Goal: Information Seeking & Learning: Check status

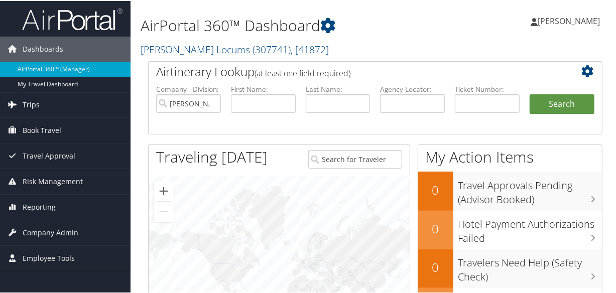
click at [38, 100] on span "Trips" at bounding box center [31, 103] width 17 height 25
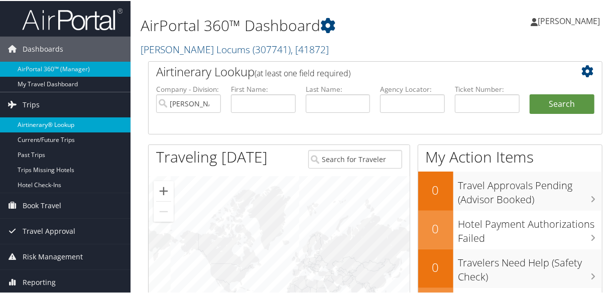
click at [53, 120] on link "Airtinerary® Lookup" at bounding box center [65, 123] width 131 height 15
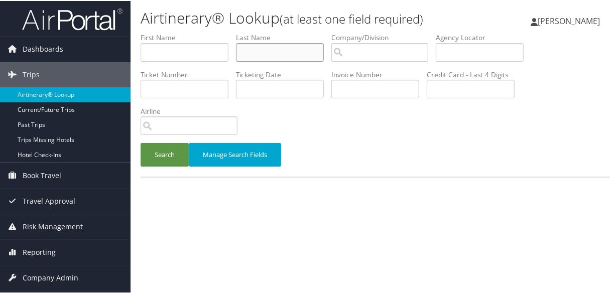
click at [267, 53] on input "text" at bounding box center [280, 51] width 88 height 19
type input "knight"
click at [141, 142] on button "Search" at bounding box center [165, 154] width 48 height 24
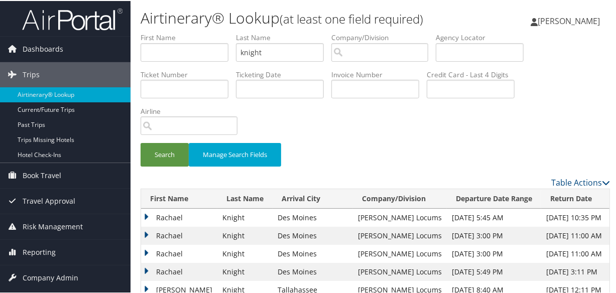
click at [511, 140] on div "Search Manage Search Fields" at bounding box center [375, 104] width 484 height 144
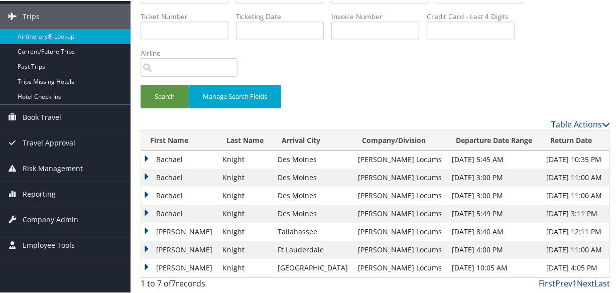
click at [144, 192] on td "Rachael" at bounding box center [179, 195] width 76 height 18
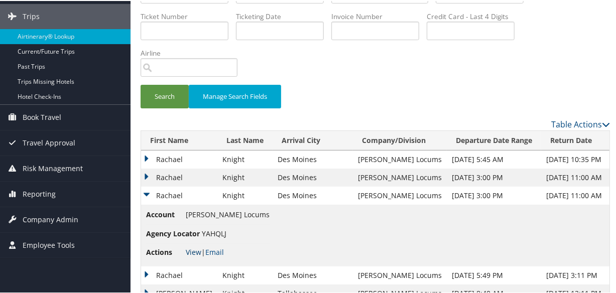
click at [195, 251] on link "View" at bounding box center [194, 251] width 16 height 10
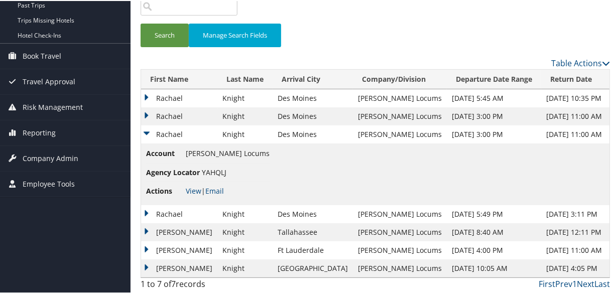
click at [146, 211] on td "Rachael" at bounding box center [179, 213] width 76 height 18
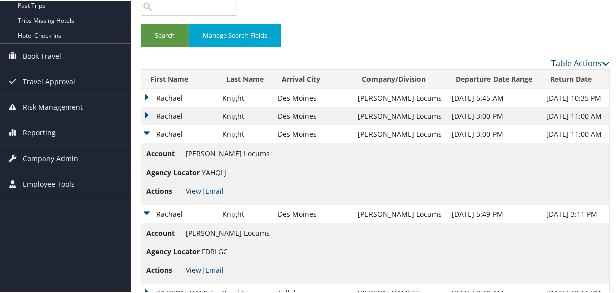
click at [191, 269] on link "View" at bounding box center [194, 270] width 16 height 10
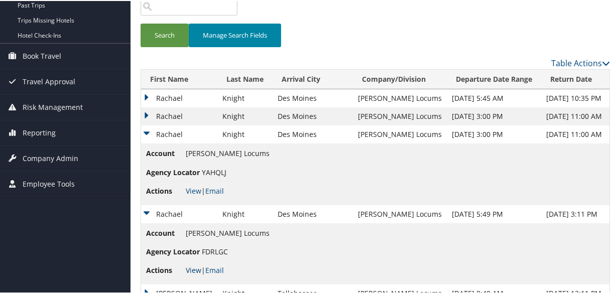
scroll to position [0, 0]
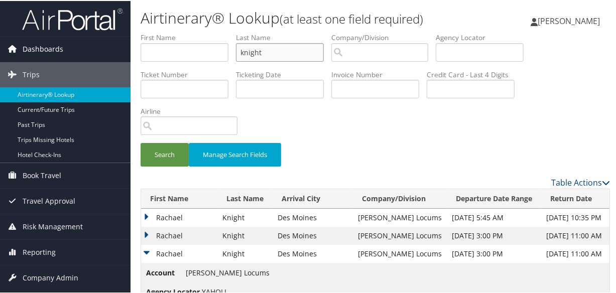
drag, startPoint x: 285, startPoint y: 54, endPoint x: 41, endPoint y: 36, distance: 244.7
click at [43, 36] on div "Dashboards AirPortal 360™ (Manager) My Travel Dashboard Trips Airtinerary® Look…" at bounding box center [310, 237] width 620 height 475
type input "hebert"
click at [141, 142] on button "Search" at bounding box center [165, 154] width 48 height 24
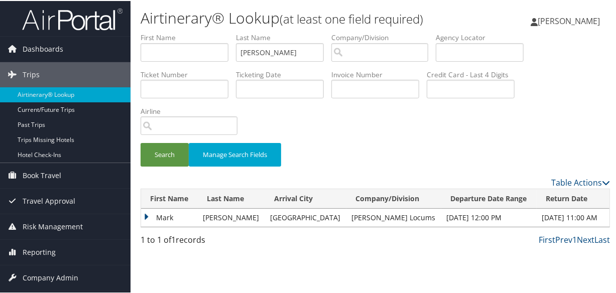
click at [147, 215] on td "Mark" at bounding box center [169, 217] width 57 height 18
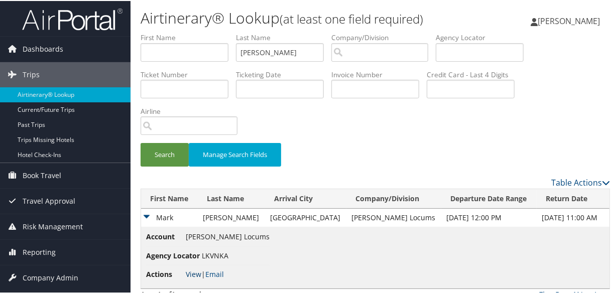
click at [197, 275] on link "View" at bounding box center [194, 274] width 16 height 10
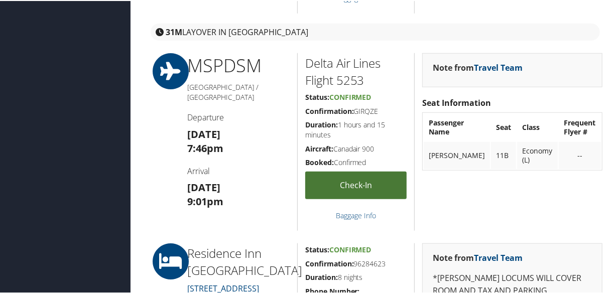
scroll to position [776, 0]
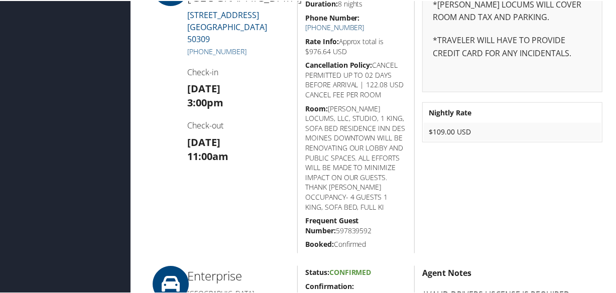
click at [364, 22] on link "(515) 288-4500" at bounding box center [334, 27] width 59 height 10
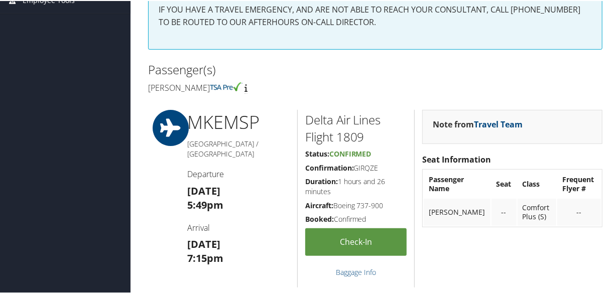
scroll to position [0, 0]
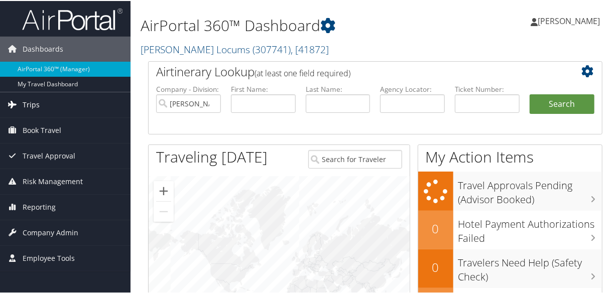
click at [38, 101] on span "Trips" at bounding box center [31, 103] width 17 height 25
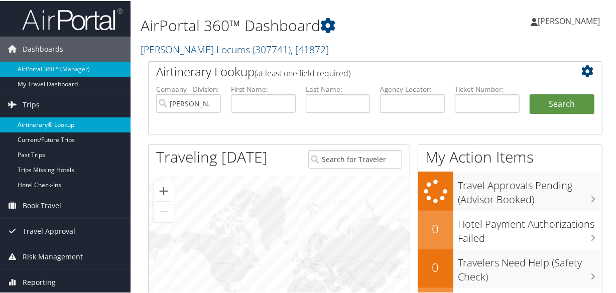
click at [45, 120] on link "Airtinerary® Lookup" at bounding box center [65, 123] width 131 height 15
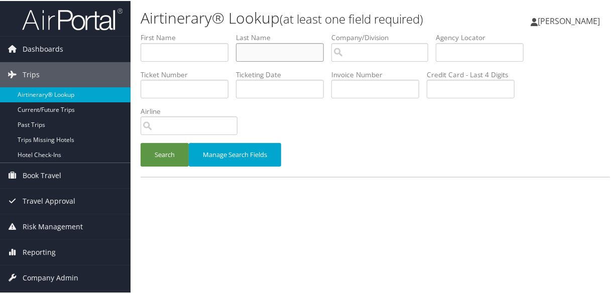
click at [281, 48] on input "text" at bounding box center [280, 51] width 88 height 19
type input "lin"
click at [141, 142] on button "Search" at bounding box center [165, 154] width 48 height 24
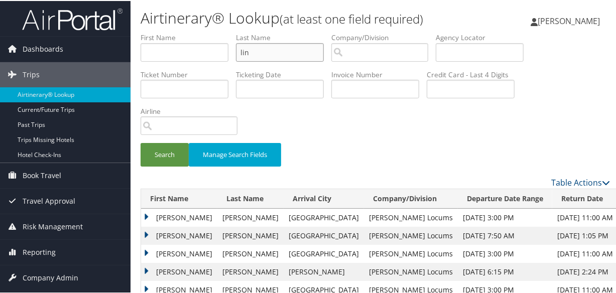
scroll to position [137, 0]
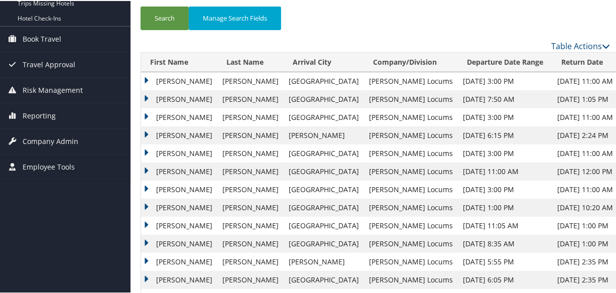
click at [147, 151] on td "Joseph" at bounding box center [179, 153] width 76 height 18
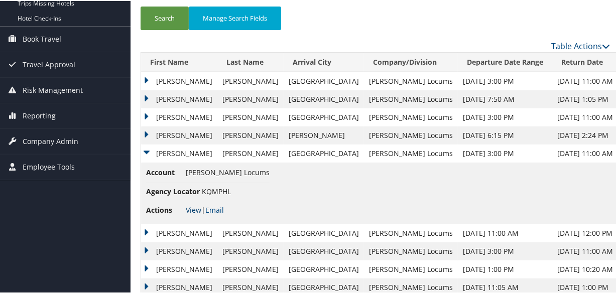
click at [191, 211] on link "View" at bounding box center [194, 209] width 16 height 10
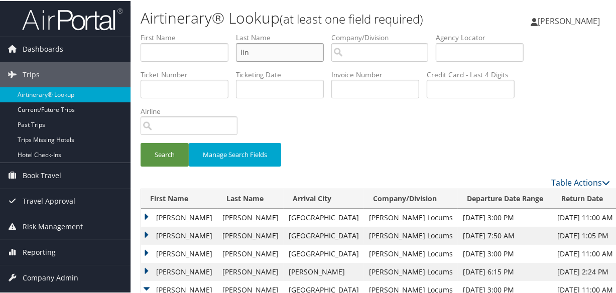
drag, startPoint x: 270, startPoint y: 54, endPoint x: 211, endPoint y: 48, distance: 59.5
click at [211, 32] on ul "First Name Last Name lin Departure City Arrival City Company/Division Airport/C…" at bounding box center [375, 32] width 469 height 0
click at [409, 133] on div "Search Manage Search Fields" at bounding box center [375, 104] width 484 height 144
click at [288, 50] on input "madisetty." at bounding box center [280, 51] width 88 height 19
type input "madisetty"
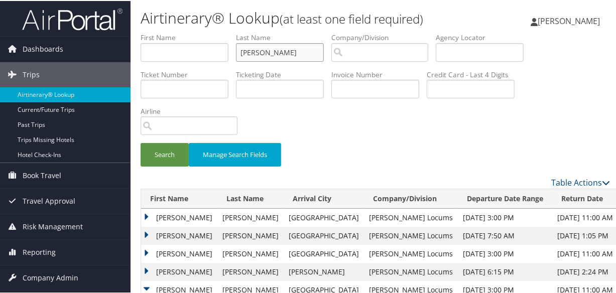
click at [141, 142] on button "Search" at bounding box center [165, 154] width 48 height 24
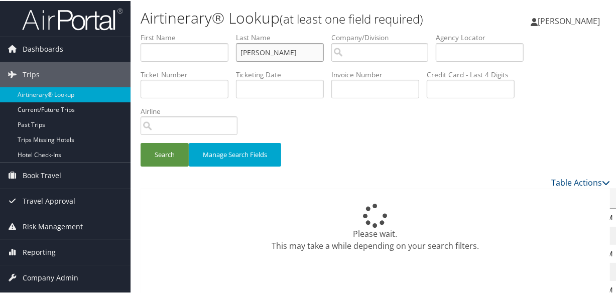
click at [141, 142] on button "Search" at bounding box center [165, 154] width 48 height 24
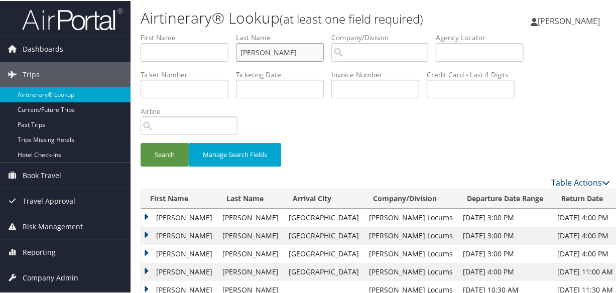
scroll to position [45, 0]
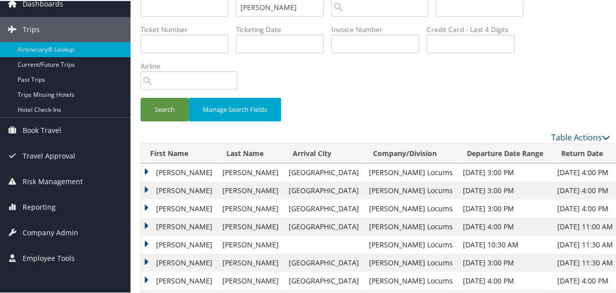
click at [143, 204] on td "Jaswanth" at bounding box center [179, 208] width 76 height 18
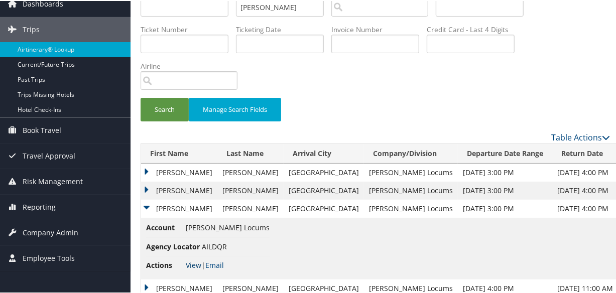
click at [193, 263] on link "View" at bounding box center [194, 265] width 16 height 10
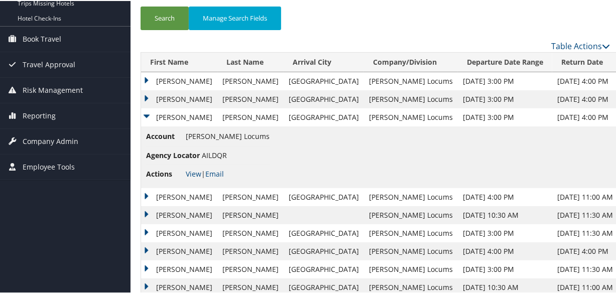
click at [147, 95] on td "Jaswanth" at bounding box center [179, 98] width 76 height 18
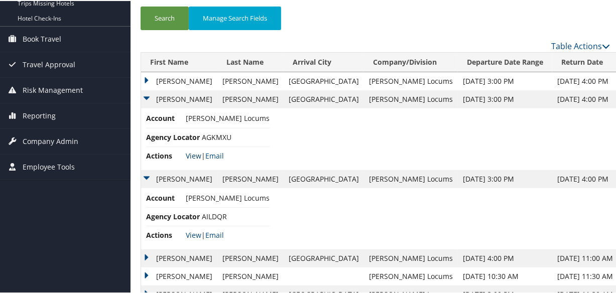
click at [190, 156] on link "View" at bounding box center [194, 155] width 16 height 10
click at [191, 233] on link "View" at bounding box center [194, 234] width 16 height 10
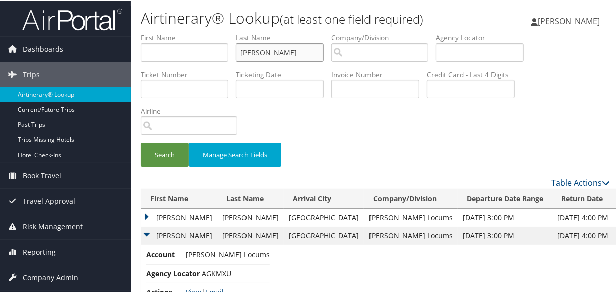
click at [301, 55] on input "madisetty" at bounding box center [280, 51] width 88 height 19
drag, startPoint x: 304, startPoint y: 55, endPoint x: 188, endPoint y: 45, distance: 116.9
click at [188, 32] on ul "First Name Last Name madisetty Departure City Arrival City Company/Division Air…" at bounding box center [375, 32] width 469 height 0
paste input "CAMMOCK"
type input "CAMMOCK"
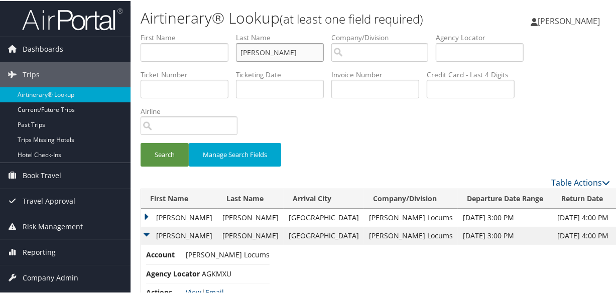
click at [141, 142] on button "Search" at bounding box center [165, 154] width 48 height 24
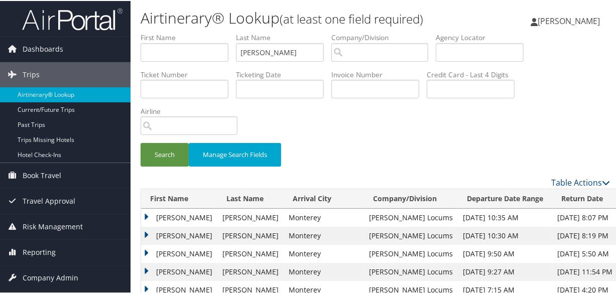
click at [148, 232] on td "Cheryl" at bounding box center [179, 235] width 76 height 18
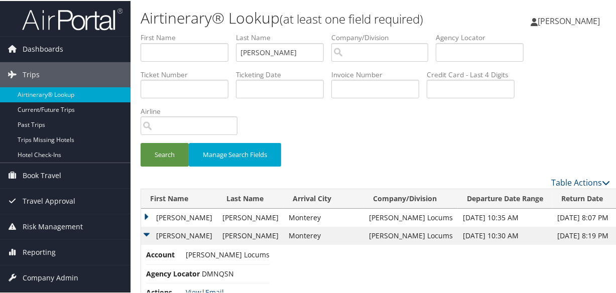
scroll to position [137, 0]
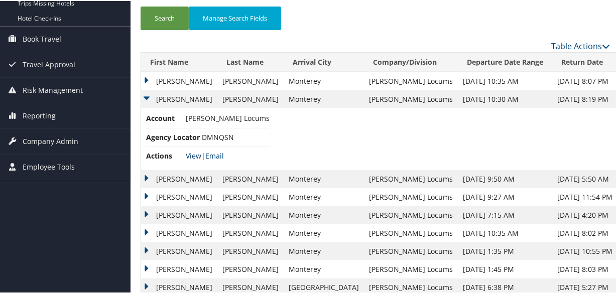
click at [199, 153] on link "View" at bounding box center [194, 155] width 16 height 10
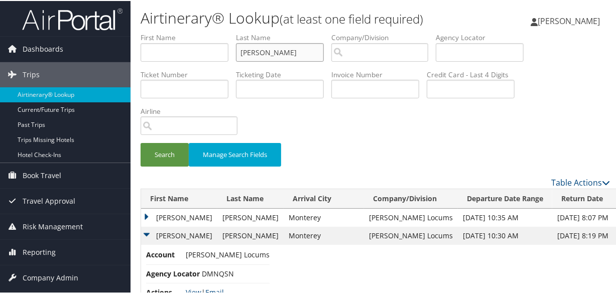
drag, startPoint x: 306, startPoint y: 54, endPoint x: 195, endPoint y: 51, distance: 111.0
click at [192, 32] on ul "First Name Last Name CAMMOCK Departure City Arrival City Company/Division Airpo…" at bounding box center [375, 32] width 469 height 0
type input "baveja"
click at [141, 142] on button "Search" at bounding box center [165, 154] width 48 height 24
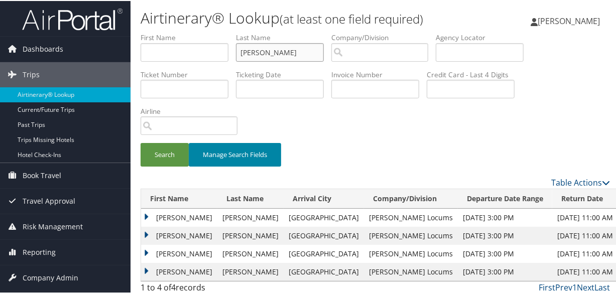
scroll to position [22, 0]
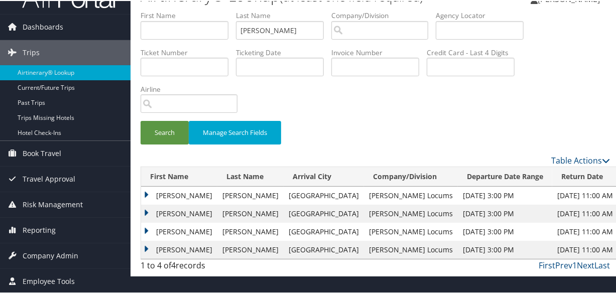
click at [144, 195] on td "Punit" at bounding box center [179, 195] width 76 height 18
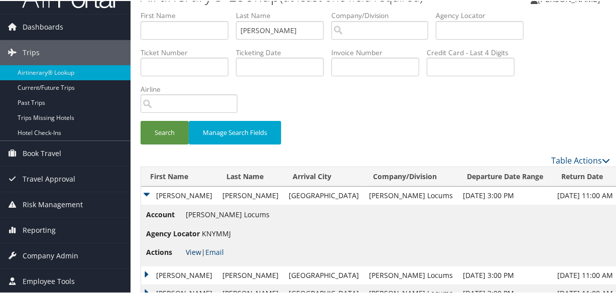
click at [191, 246] on link "View" at bounding box center [194, 251] width 16 height 10
click at [296, 37] on input "baveja" at bounding box center [280, 29] width 88 height 19
drag, startPoint x: 296, startPoint y: 36, endPoint x: 178, endPoint y: 30, distance: 118.6
click at [178, 10] on ul "First Name Last Name baveja Departure City Arrival City Company/Division Airpor…" at bounding box center [375, 10] width 469 height 0
type input "CALIHAN"
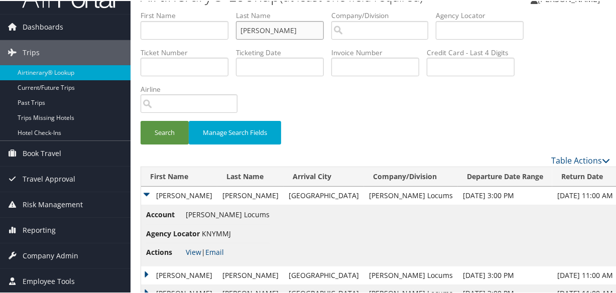
click at [141, 120] on button "Search" at bounding box center [165, 132] width 48 height 24
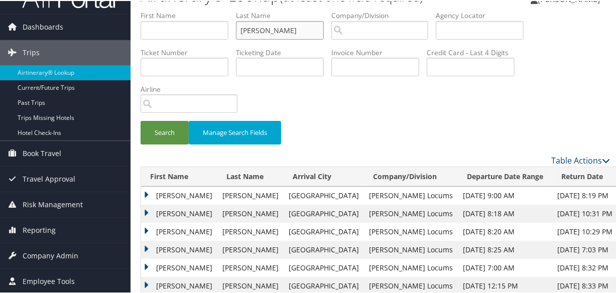
scroll to position [58, 0]
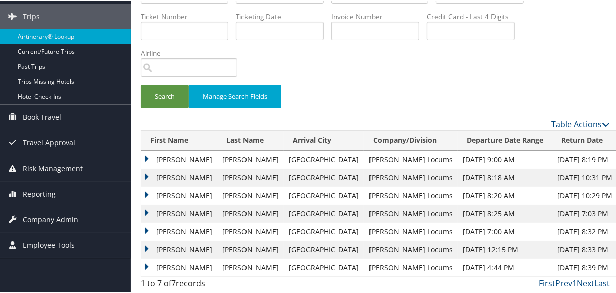
click at [143, 171] on td "Theresa" at bounding box center [179, 177] width 76 height 18
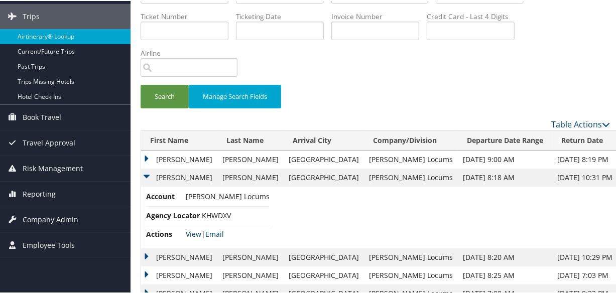
click at [194, 230] on link "View" at bounding box center [194, 233] width 16 height 10
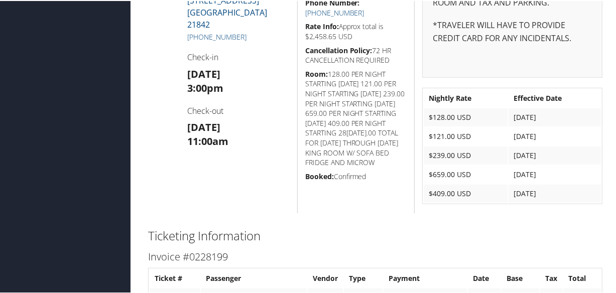
scroll to position [228, 0]
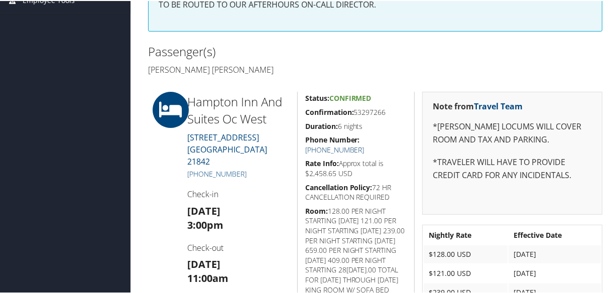
click at [364, 144] on link "[PHONE_NUMBER]" at bounding box center [334, 149] width 59 height 10
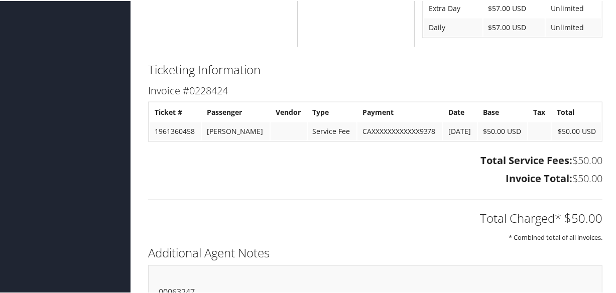
scroll to position [547, 0]
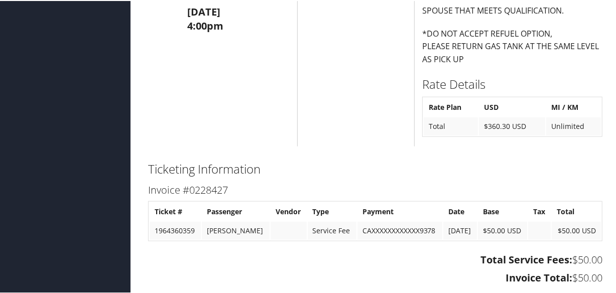
scroll to position [853, 0]
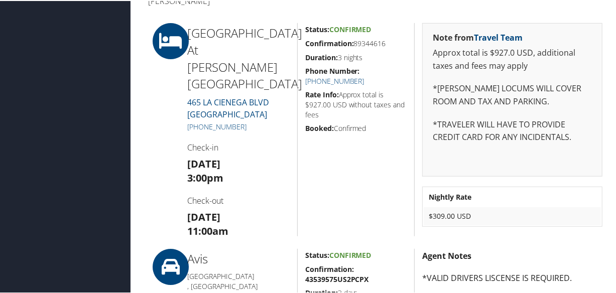
scroll to position [251, 0]
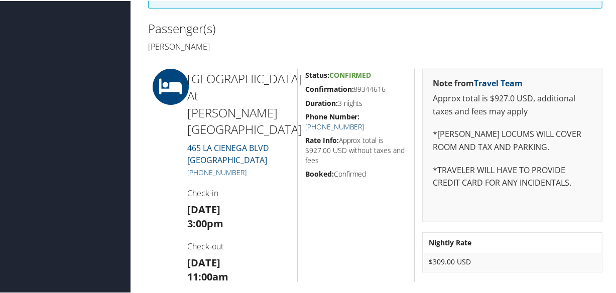
click at [364, 121] on link "[PHONE_NUMBER]" at bounding box center [334, 126] width 59 height 10
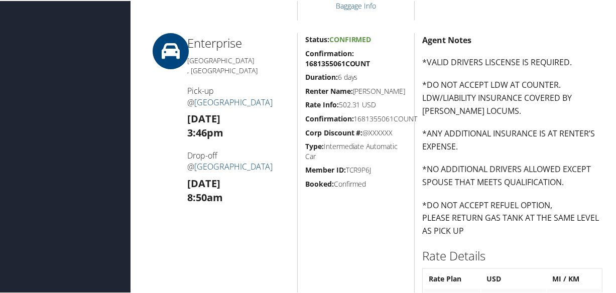
scroll to position [913, 0]
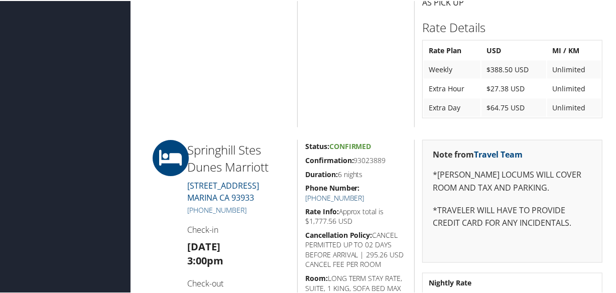
click at [364, 192] on link "[PHONE_NUMBER]" at bounding box center [334, 197] width 59 height 10
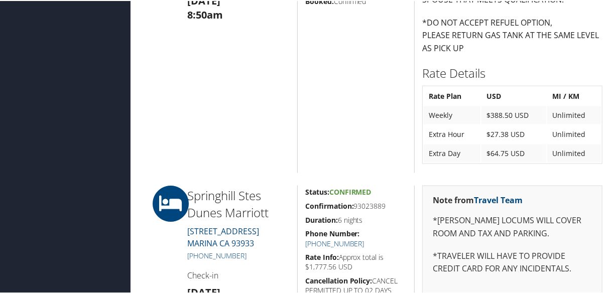
scroll to position [958, 0]
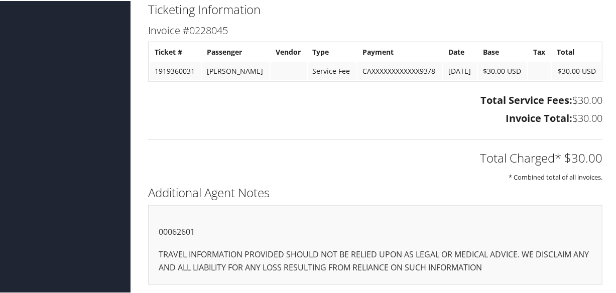
scroll to position [217, 0]
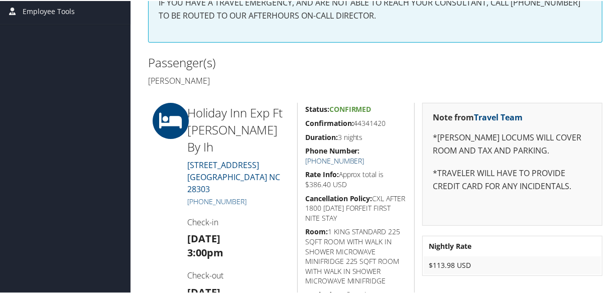
click at [364, 155] on link "[PHONE_NUMBER]" at bounding box center [334, 160] width 59 height 10
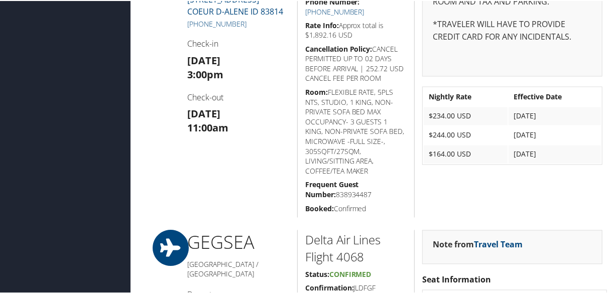
scroll to position [958, 0]
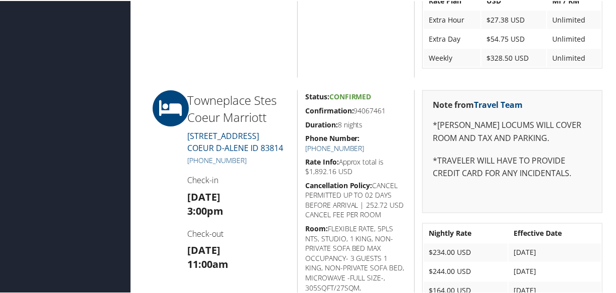
click at [364, 143] on link "+1 (208) 449-0119" at bounding box center [334, 148] width 59 height 10
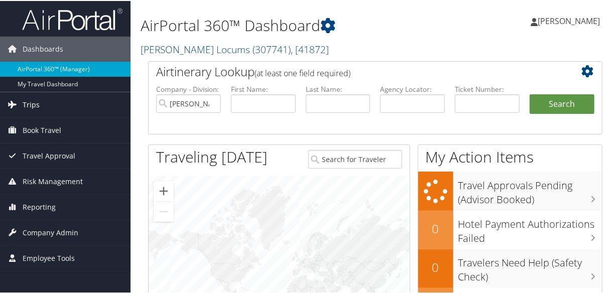
click at [31, 100] on span "Trips" at bounding box center [31, 103] width 17 height 25
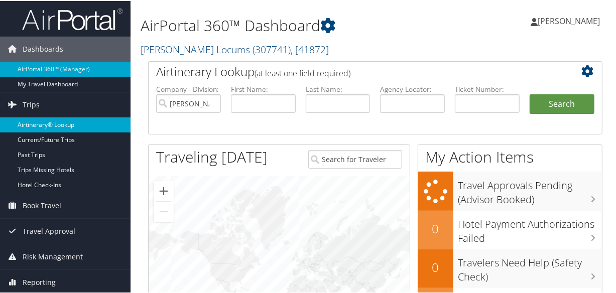
click at [45, 118] on link "Airtinerary® Lookup" at bounding box center [65, 123] width 131 height 15
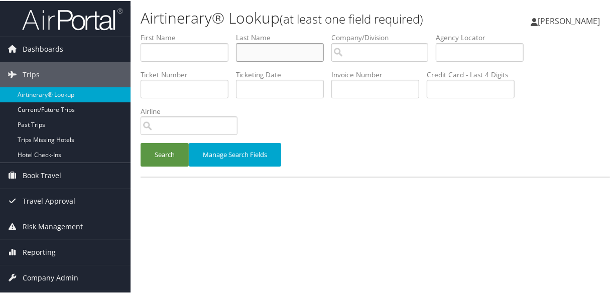
click at [254, 53] on input "text" at bounding box center [280, 51] width 88 height 19
type input "OJO"
click at [141, 142] on button "Search" at bounding box center [165, 154] width 48 height 24
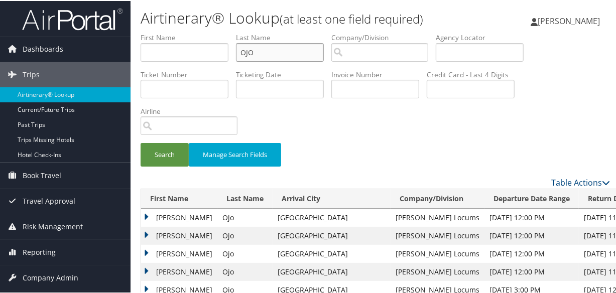
scroll to position [91, 0]
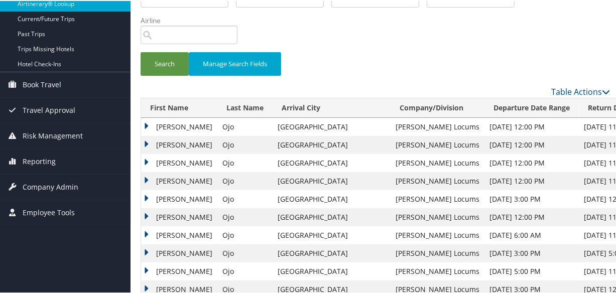
click at [144, 192] on td "Jennifer" at bounding box center [179, 198] width 76 height 18
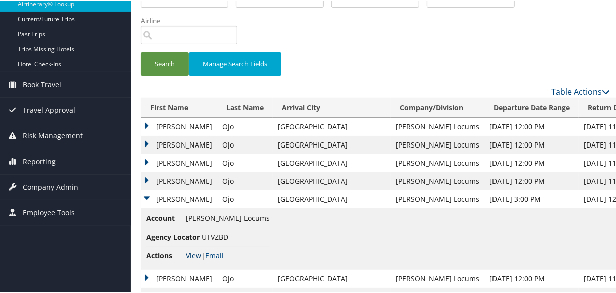
click at [190, 256] on link "View" at bounding box center [194, 255] width 16 height 10
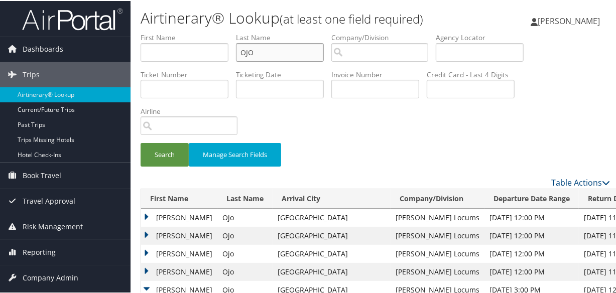
click at [284, 50] on input "OJO" at bounding box center [280, 51] width 88 height 19
drag, startPoint x: 290, startPoint y: 51, endPoint x: 232, endPoint y: 51, distance: 57.7
click at [232, 32] on ul "First Name Last Name OJO Departure City Arrival City Company/Division Airport/C…" at bounding box center [375, 32] width 469 height 0
paste input "MOSQUEDA"
type input "MOSQUEDA"
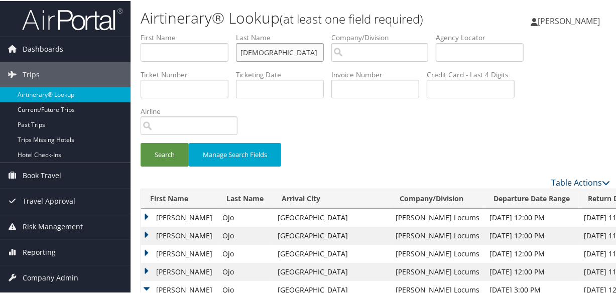
click at [141, 142] on button "Search" at bounding box center [165, 154] width 48 height 24
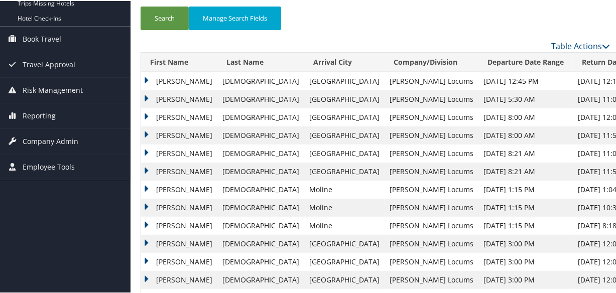
scroll to position [45, 0]
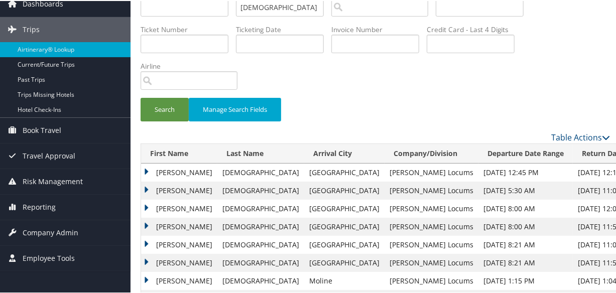
click at [141, 188] on td "Eric" at bounding box center [179, 190] width 76 height 18
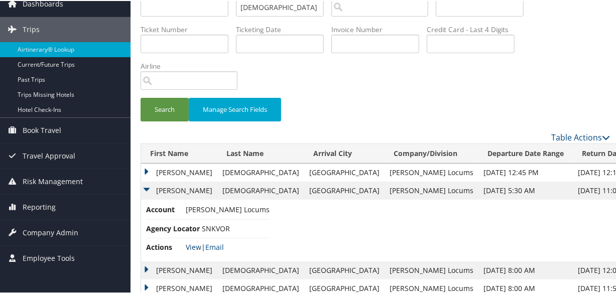
click at [191, 241] on link "View" at bounding box center [194, 246] width 16 height 10
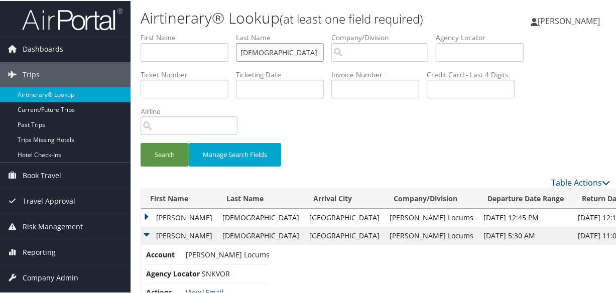
click at [301, 52] on input "MOSQUEDA" at bounding box center [280, 51] width 88 height 19
drag, startPoint x: 301, startPoint y: 52, endPoint x: 180, endPoint y: 45, distance: 121.7
click at [179, 32] on ul "First Name Last Name MOSQUEDA Departure City Arrival City Company/Division Airp…" at bounding box center [375, 32] width 469 height 0
paste input "POOLE"
type input "POOLE"
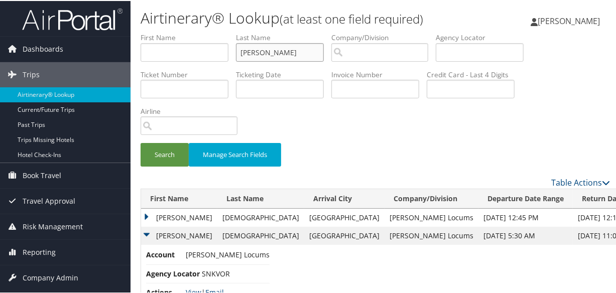
click at [141, 142] on button "Search" at bounding box center [165, 154] width 48 height 24
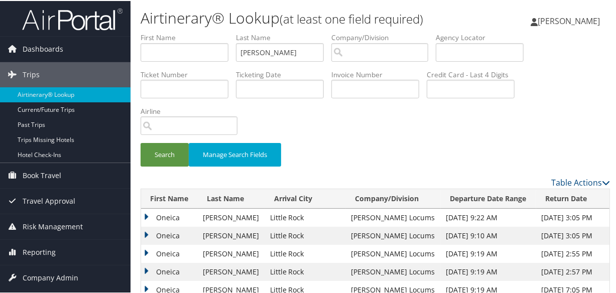
click at [143, 215] on td "Oneica" at bounding box center [169, 217] width 57 height 18
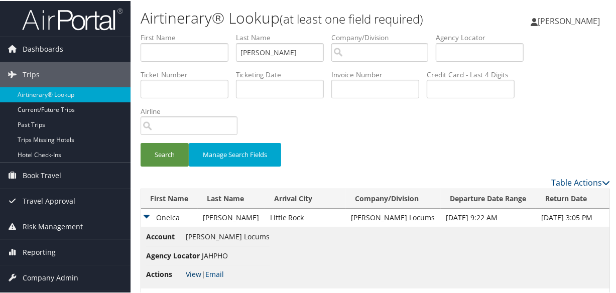
click at [191, 273] on link "View" at bounding box center [194, 274] width 16 height 10
click at [294, 56] on input "POOLE" at bounding box center [280, 51] width 88 height 19
drag, startPoint x: 287, startPoint y: 55, endPoint x: 195, endPoint y: 54, distance: 91.9
click at [195, 32] on ul "First Name Last Name POOLE Departure City Arrival City Company/Division Airport…" at bounding box center [375, 32] width 469 height 0
paste input "PRILL"
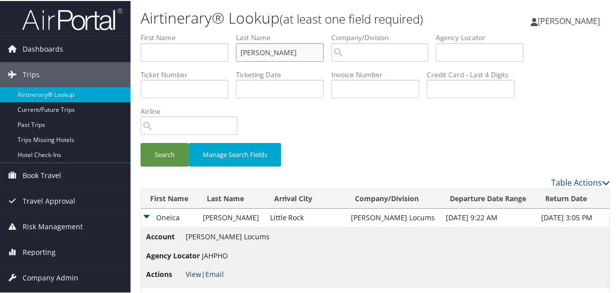
type input "PRILL"
click at [141, 142] on button "Search" at bounding box center [165, 154] width 48 height 24
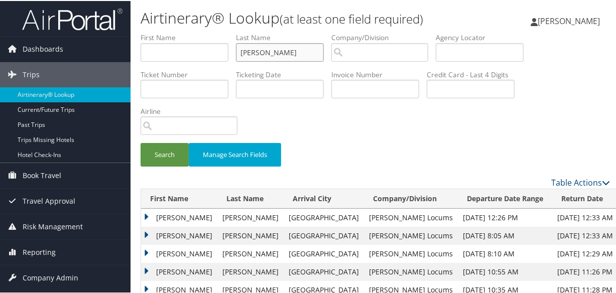
scroll to position [76, 0]
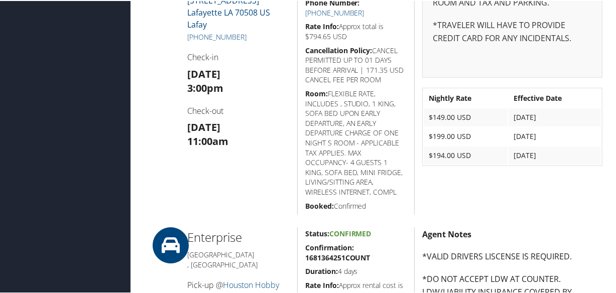
scroll to position [319, 0]
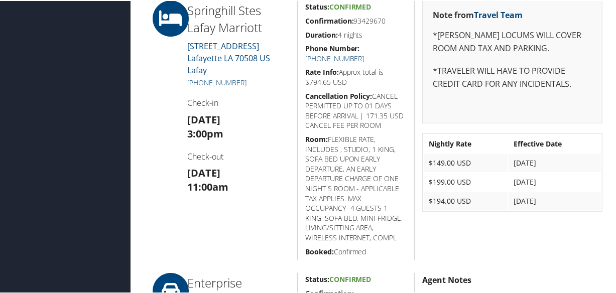
click at [364, 53] on link "[PHONE_NUMBER]" at bounding box center [334, 58] width 59 height 10
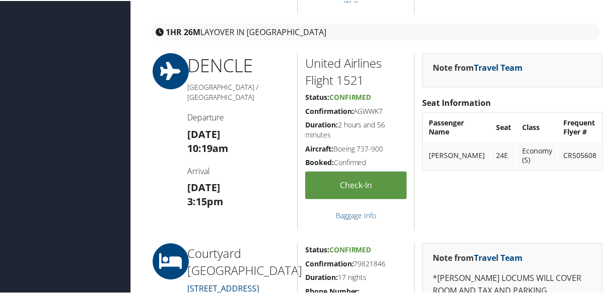
scroll to position [639, 0]
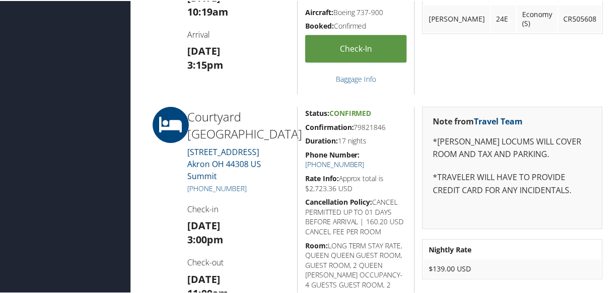
click at [364, 159] on link "[PHONE_NUMBER]" at bounding box center [334, 164] width 59 height 10
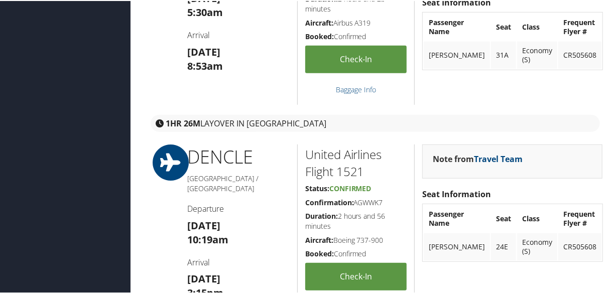
scroll to position [730, 0]
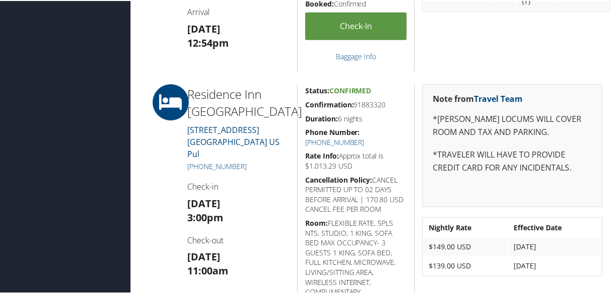
scroll to position [689, 0]
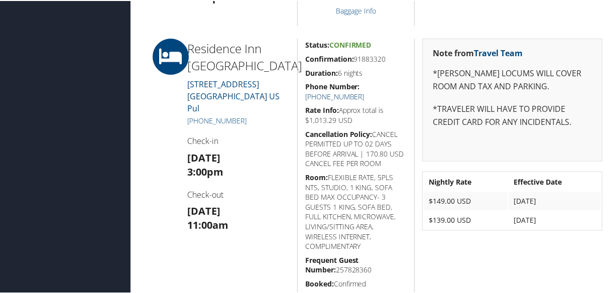
click at [364, 91] on link "+1 (501) 376-7200" at bounding box center [334, 96] width 59 height 10
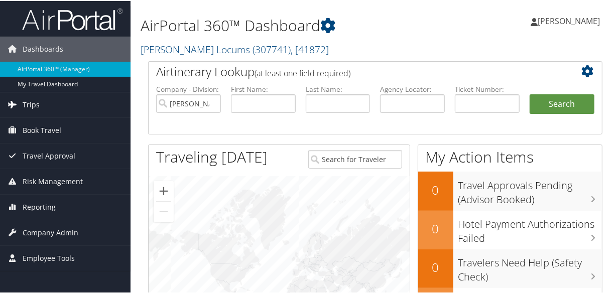
click at [31, 103] on span "Trips" at bounding box center [31, 103] width 17 height 25
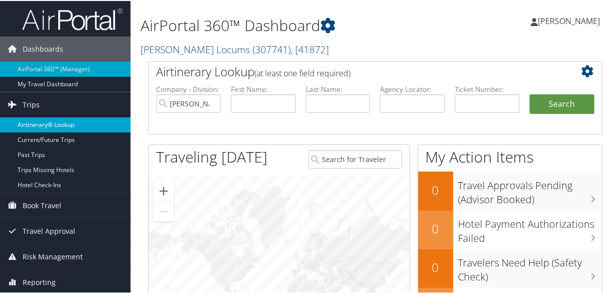
click at [46, 120] on link "Airtinerary® Lookup" at bounding box center [65, 123] width 131 height 15
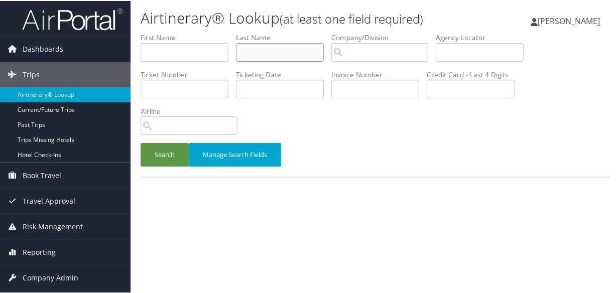
click at [270, 55] on input "text" at bounding box center [280, 51] width 88 height 19
type input "prill"
click at [141, 142] on button "Search" at bounding box center [165, 154] width 48 height 24
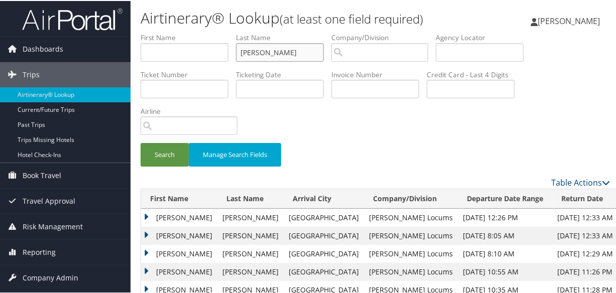
scroll to position [76, 0]
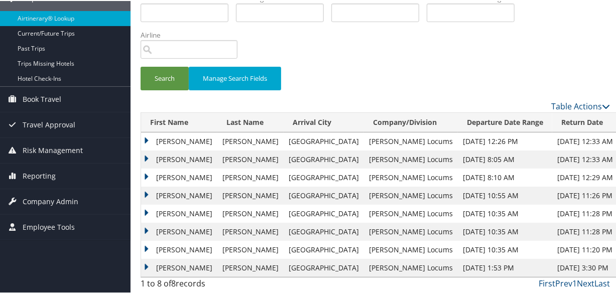
click at [142, 174] on td "Karen" at bounding box center [179, 177] width 76 height 18
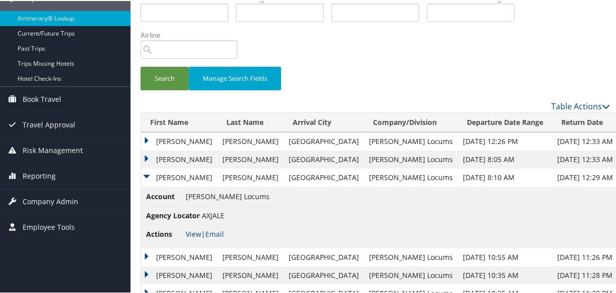
click at [193, 230] on link "View" at bounding box center [194, 233] width 16 height 10
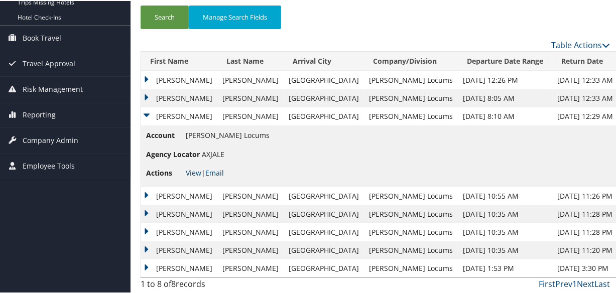
click at [146, 192] on td "Karen" at bounding box center [179, 195] width 76 height 18
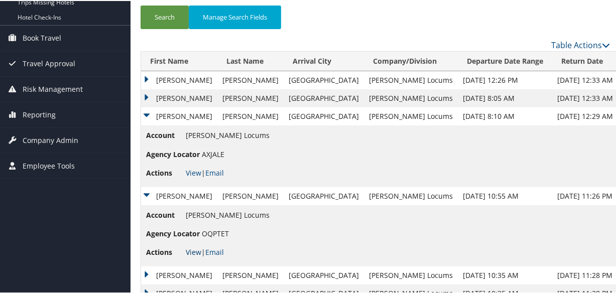
click at [191, 248] on link "View" at bounding box center [194, 251] width 16 height 10
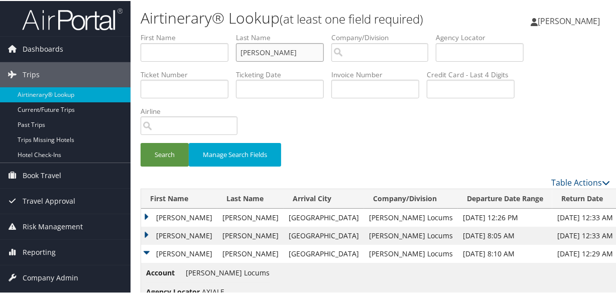
drag, startPoint x: 288, startPoint y: 55, endPoint x: 163, endPoint y: 54, distance: 124.5
click at [163, 32] on ul "First Name Last Name prill Departure City Arrival City Company/Division Airport…" at bounding box center [375, 32] width 469 height 0
paste input "KELLEDY"
click at [141, 142] on button "Search" at bounding box center [165, 154] width 48 height 24
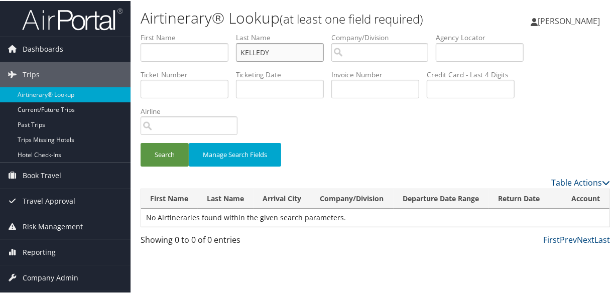
click at [241, 50] on input "KELLEDY" at bounding box center [280, 51] width 88 height 19
type input "KELLEDY"
click at [141, 142] on button "Search" at bounding box center [165, 154] width 48 height 24
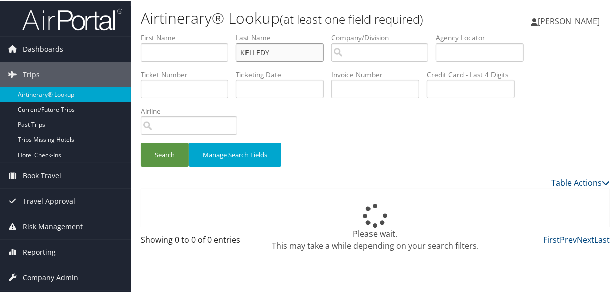
click at [141, 142] on button "Search" at bounding box center [165, 154] width 48 height 24
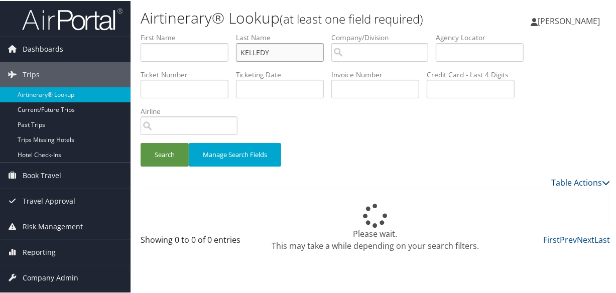
click at [141, 142] on button "Search" at bounding box center [165, 154] width 48 height 24
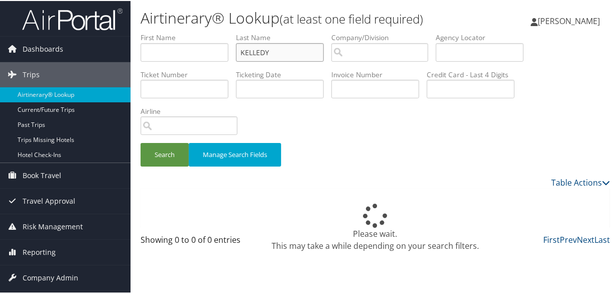
click at [141, 142] on button "Search" at bounding box center [165, 154] width 48 height 24
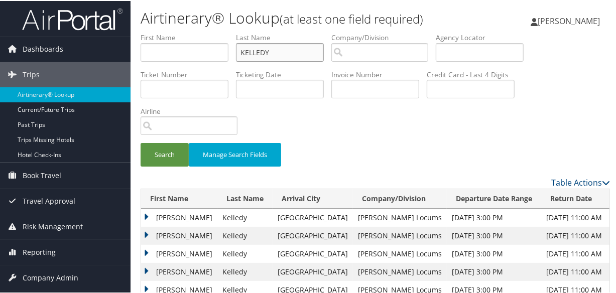
drag, startPoint x: 294, startPoint y: 54, endPoint x: 227, endPoint y: 50, distance: 67.4
click at [227, 32] on ul "First Name Last Name KELLEDY Departure City Arrival City Company/Division Airpo…" at bounding box center [375, 32] width 469 height 0
paste input "LOJEK"
type input "LOJEK"
click at [141, 142] on button "Search" at bounding box center [165, 154] width 48 height 24
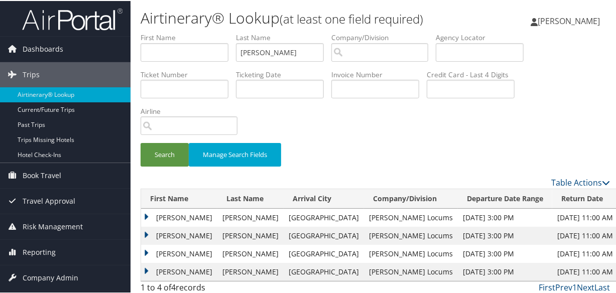
click at [148, 216] on td "Andrei" at bounding box center [179, 217] width 76 height 18
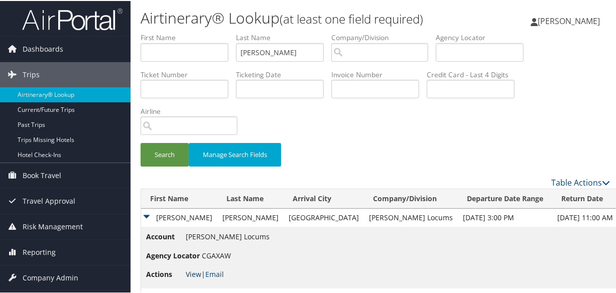
click at [196, 272] on link "View" at bounding box center [194, 274] width 16 height 10
drag, startPoint x: 298, startPoint y: 54, endPoint x: 128, endPoint y: 42, distance: 170.6
click at [128, 42] on div "Dashboards AirPortal 360™ (Manager) My Travel Dashboard Trips Airtinerary® Look…" at bounding box center [310, 179] width 620 height 359
type input "k"
type input "kelledy"
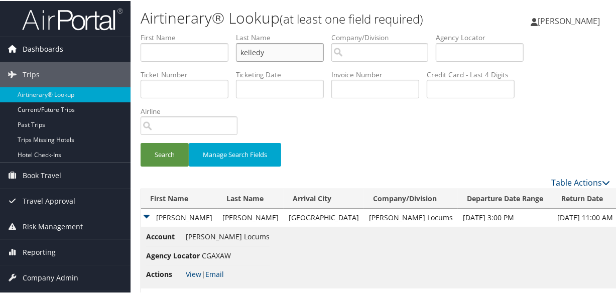
click at [141, 142] on button "Search" at bounding box center [165, 154] width 48 height 24
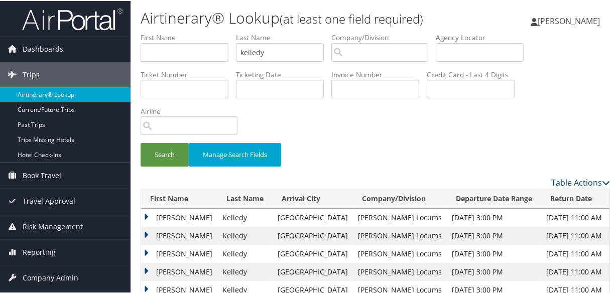
scroll to position [94, 0]
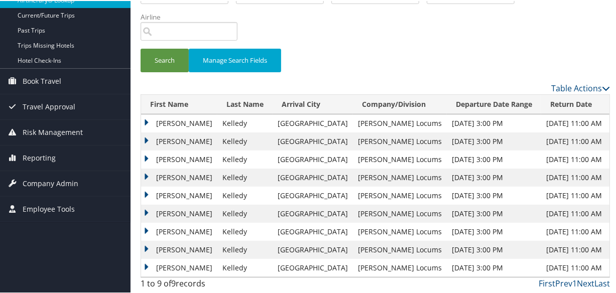
drag, startPoint x: 145, startPoint y: 156, endPoint x: 149, endPoint y: 161, distance: 6.4
click at [145, 156] on td "Patrick" at bounding box center [179, 159] width 76 height 18
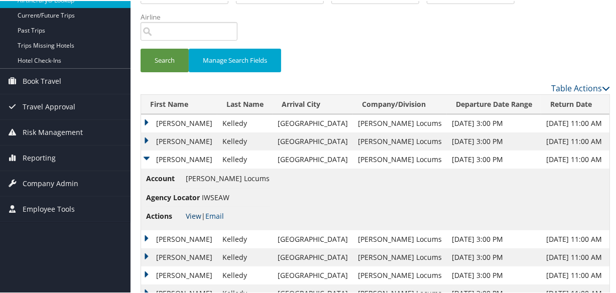
click at [193, 214] on link "View" at bounding box center [194, 215] width 16 height 10
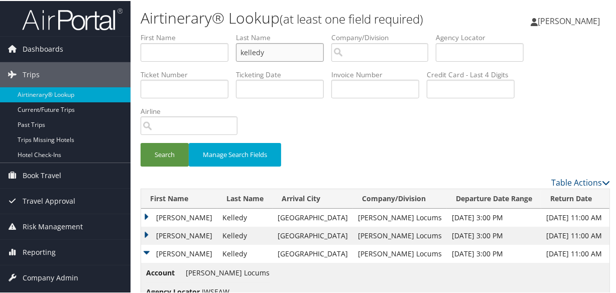
drag, startPoint x: 303, startPoint y: 53, endPoint x: 175, endPoint y: 54, distance: 128.0
click at [176, 32] on ul "First Name Last Name kelledy Departure City Arrival City Company/Division Airpo…" at bounding box center [375, 32] width 469 height 0
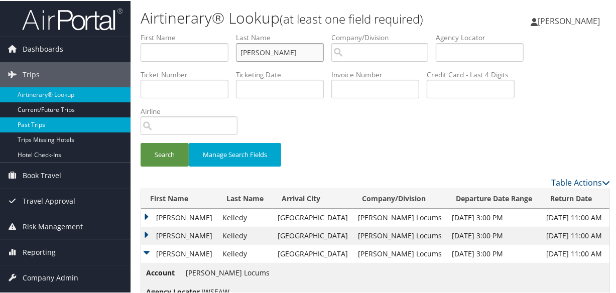
type input "bursaw"
click at [141, 142] on button "Search" at bounding box center [165, 154] width 48 height 24
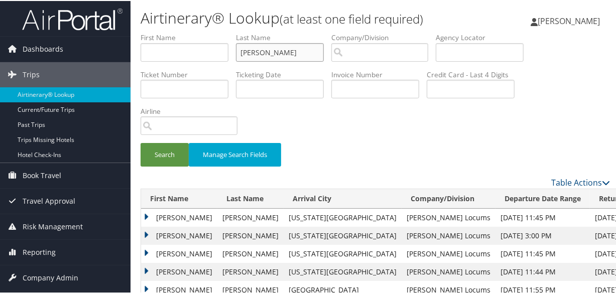
scroll to position [40, 0]
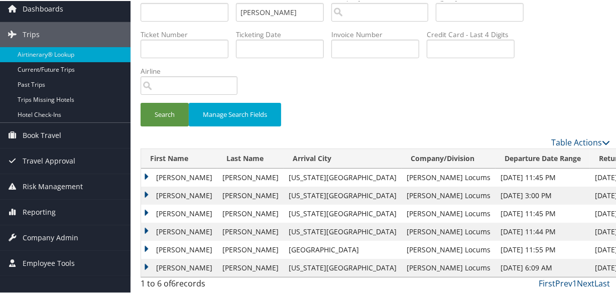
click at [147, 172] on td "Andrew" at bounding box center [179, 177] width 76 height 18
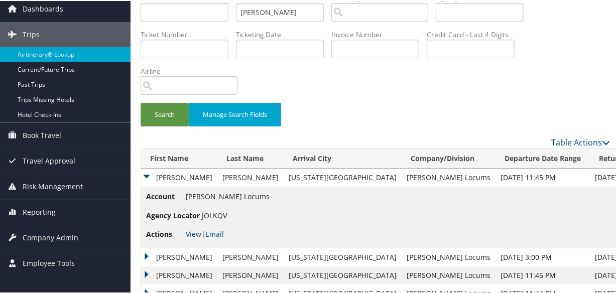
scroll to position [101, 0]
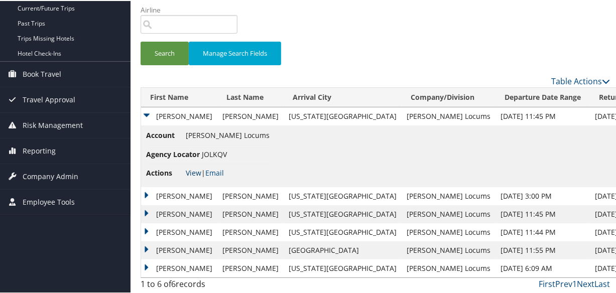
click at [192, 172] on link "View" at bounding box center [194, 172] width 16 height 10
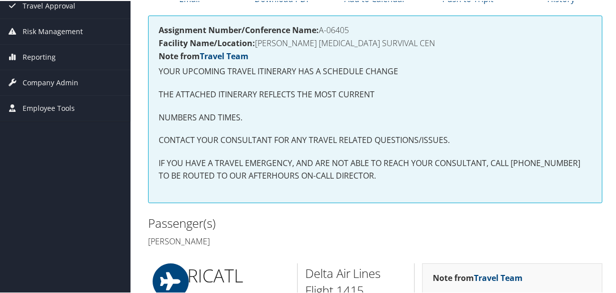
scroll to position [74, 0]
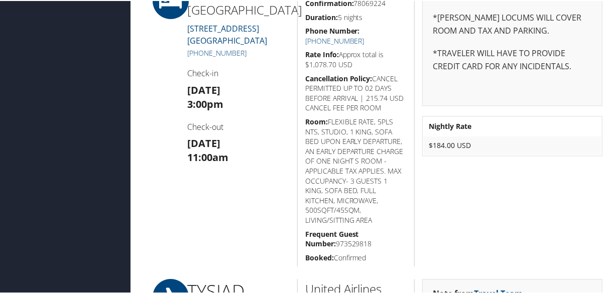
scroll to position [1364, 0]
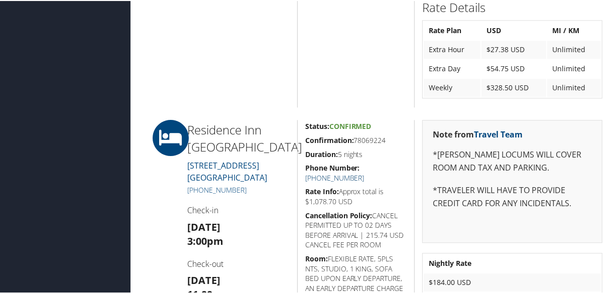
click at [364, 172] on link "[PHONE_NUMBER]" at bounding box center [334, 177] width 59 height 10
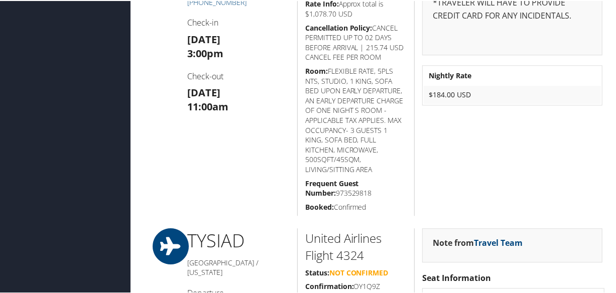
scroll to position [1323, 0]
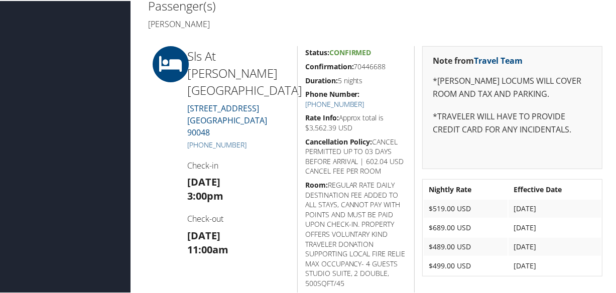
scroll to position [228, 0]
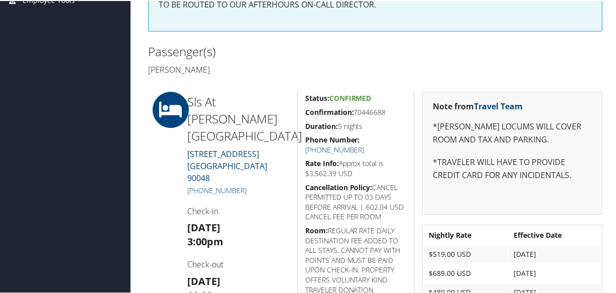
click at [364, 144] on link "[PHONE_NUMBER]" at bounding box center [334, 149] width 59 height 10
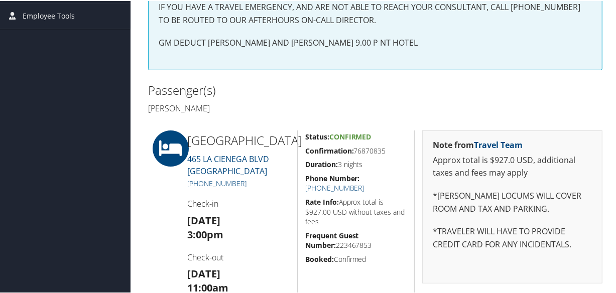
scroll to position [349, 0]
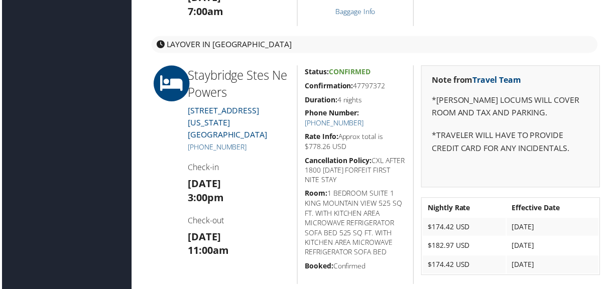
scroll to position [502, 0]
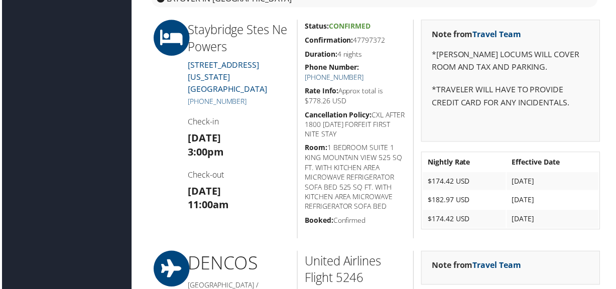
drag, startPoint x: 379, startPoint y: 67, endPoint x: 382, endPoint y: 73, distance: 6.1
click at [364, 73] on link "(719) 653-3304" at bounding box center [334, 78] width 59 height 10
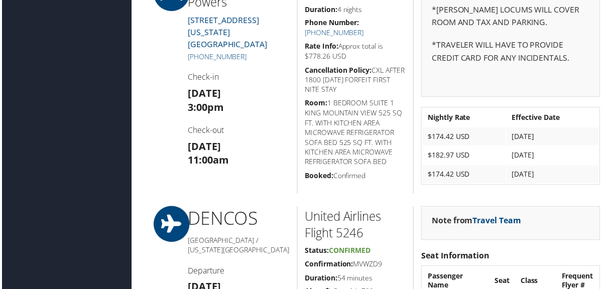
scroll to position [456, 0]
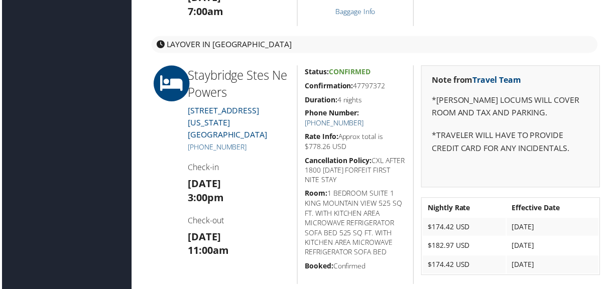
click at [364, 119] on link "(719) 653-3304" at bounding box center [334, 124] width 59 height 10
click at [394, 109] on h5 "Phone Number: (719) 653-3304" at bounding box center [356, 119] width 102 height 20
